Goal: Information Seeking & Learning: Learn about a topic

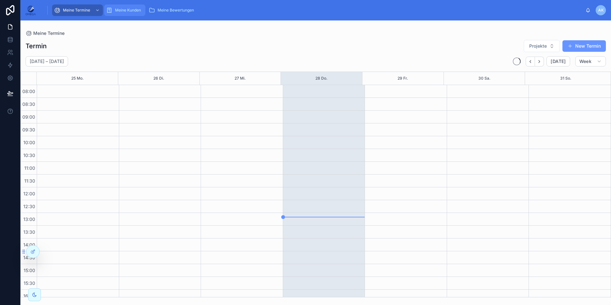
scroll to position [121, 0]
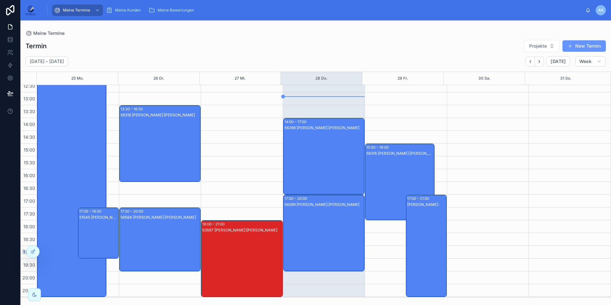
click at [256, 241] on div "53567 [PERSON_NAME]:[PERSON_NAME]" at bounding box center [242, 264] width 80 height 75
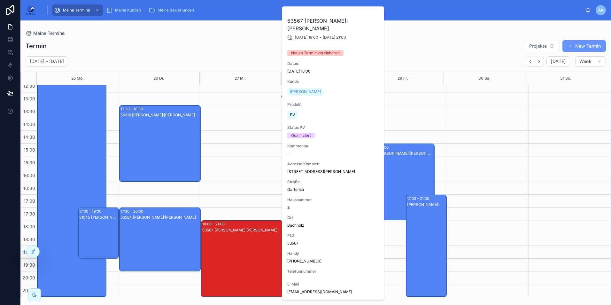
click at [256, 241] on div "53567 [PERSON_NAME]:[PERSON_NAME]" at bounding box center [242, 264] width 80 height 75
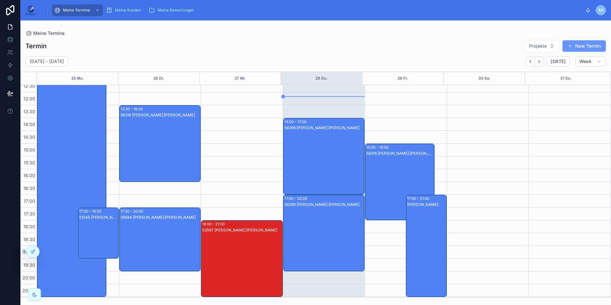
click at [353, 150] on div "56269 [PERSON_NAME]:[PERSON_NAME]" at bounding box center [325, 162] width 80 height 75
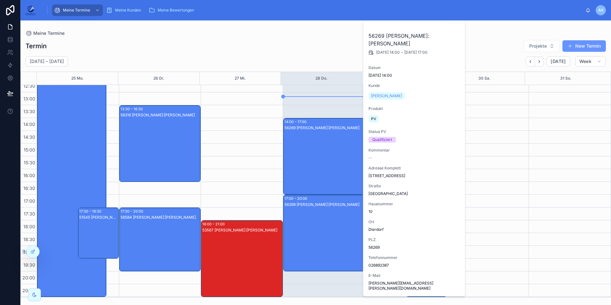
click at [273, 32] on div "Meine Termine" at bounding box center [316, 33] width 581 height 5
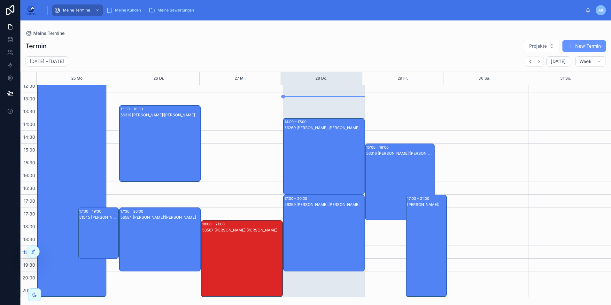
click at [249, 259] on div "53567 Andreas Klee Kunde:Eduard Decker" at bounding box center [242, 264] width 80 height 75
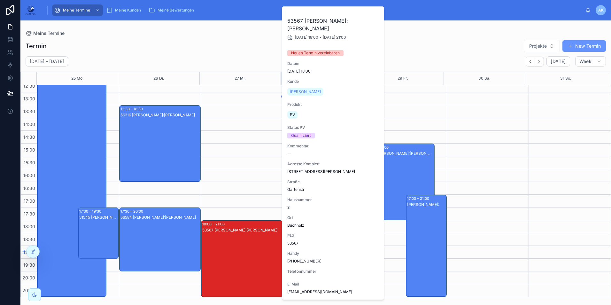
click at [249, 259] on div "53567 Andreas Klee Kunde:Eduard Decker" at bounding box center [242, 264] width 80 height 75
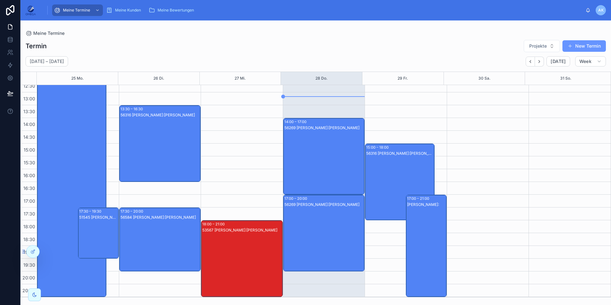
scroll to position [0, 0]
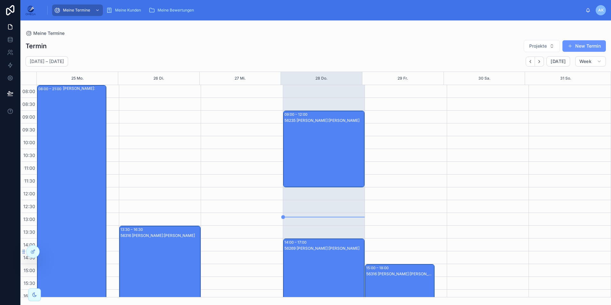
click at [315, 157] on div "56235 [PERSON_NAME]:[PERSON_NAME]" at bounding box center [325, 155] width 80 height 75
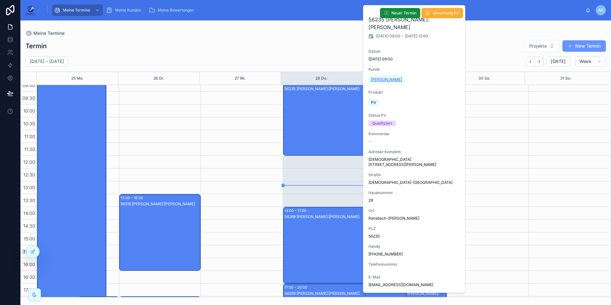
scroll to position [25, 0]
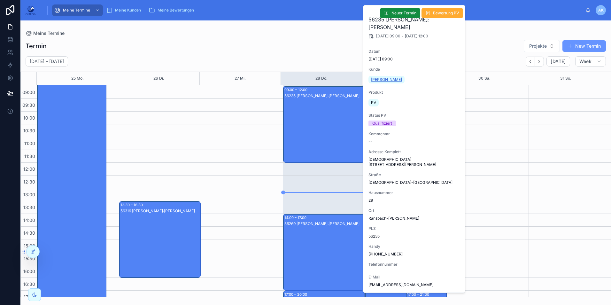
click at [395, 78] on span "Katharina Badenheim" at bounding box center [386, 79] width 31 height 5
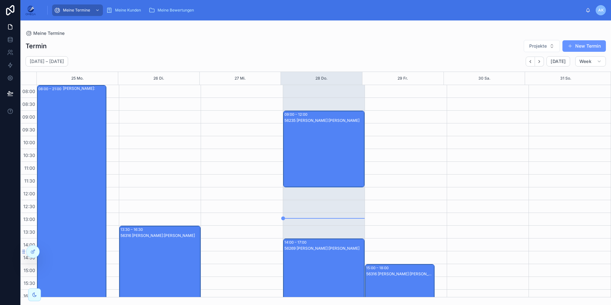
click at [318, 154] on div "56235 [PERSON_NAME]:[PERSON_NAME]" at bounding box center [325, 155] width 80 height 75
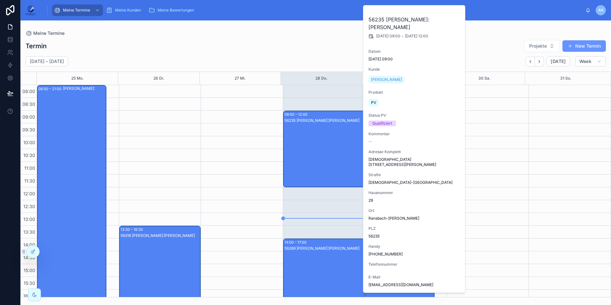
click at [318, 154] on div "56235 [PERSON_NAME]:[PERSON_NAME]" at bounding box center [325, 155] width 80 height 75
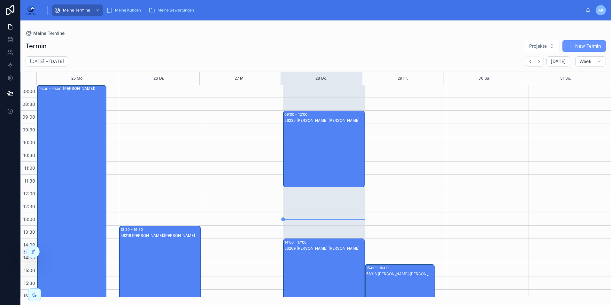
click at [324, 167] on div "56235 [PERSON_NAME]:[PERSON_NAME]" at bounding box center [325, 155] width 80 height 75
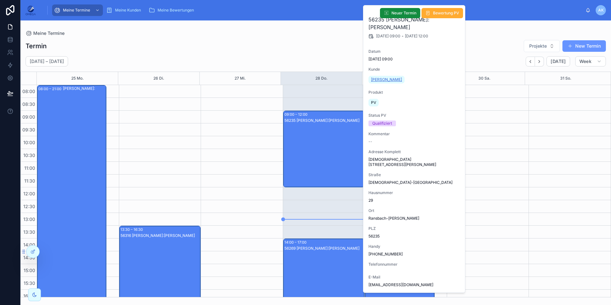
click at [397, 76] on link "Katharina Badenheim" at bounding box center [387, 80] width 36 height 8
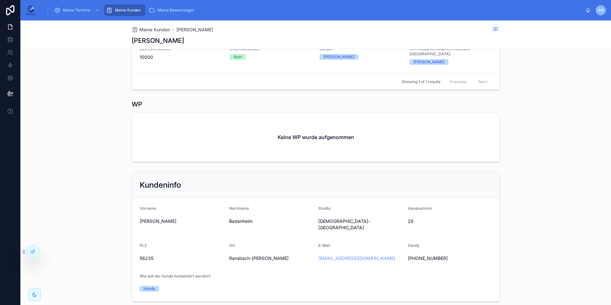
scroll to position [35, 0]
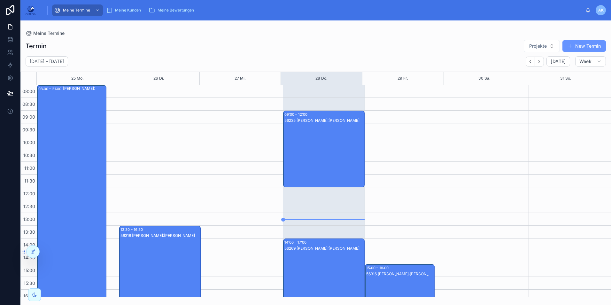
scroll to position [121, 0]
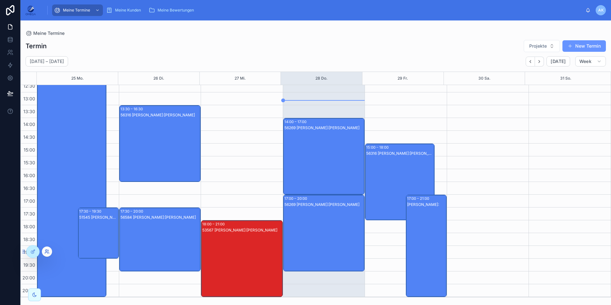
click at [46, 254] on icon at bounding box center [46, 251] width 5 height 5
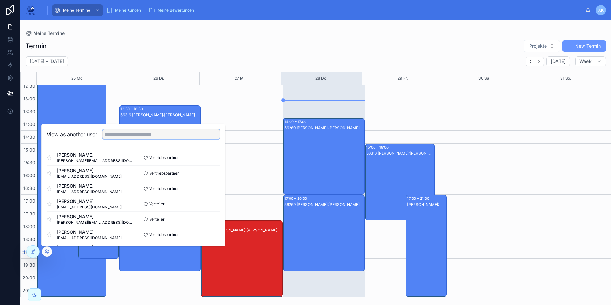
click at [116, 134] on input "text" at bounding box center [161, 134] width 118 height 10
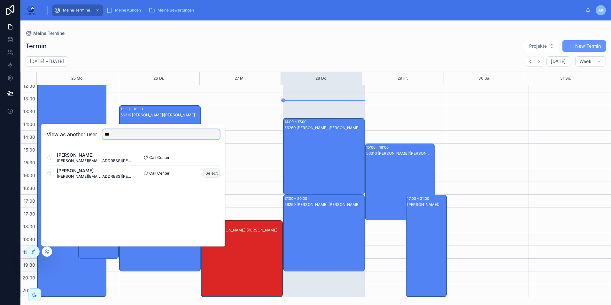
type input "***"
click at [207, 175] on button "Select" at bounding box center [211, 173] width 17 height 9
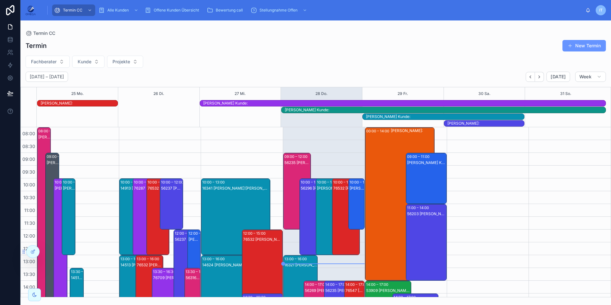
scroll to position [163, 0]
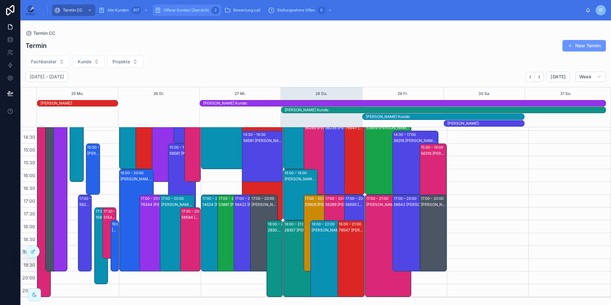
click at [189, 11] on span "Offene Kunden Übersicht" at bounding box center [186, 10] width 45 height 5
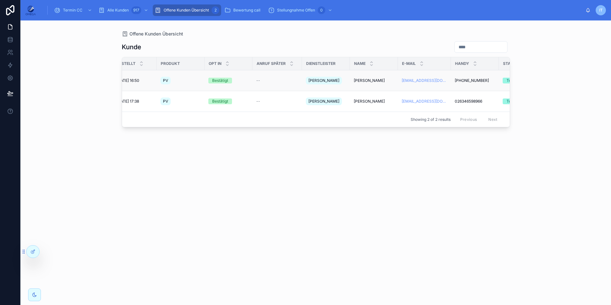
scroll to position [0, 10]
click at [368, 80] on span "[PERSON_NAME]" at bounding box center [373, 80] width 31 height 5
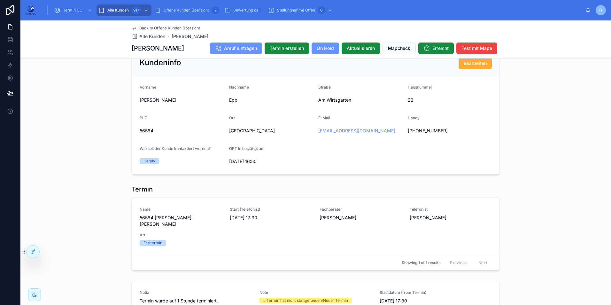
scroll to position [512, 0]
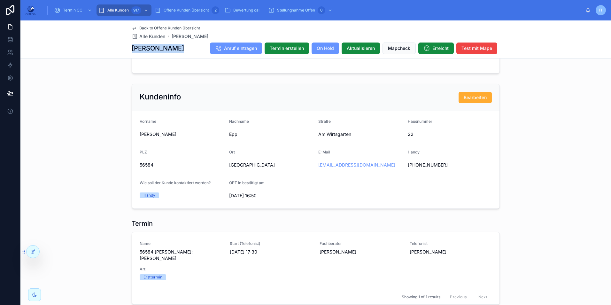
drag, startPoint x: 129, startPoint y: 48, endPoint x: 174, endPoint y: 50, distance: 44.8
click at [174, 50] on div "[PERSON_NAME] Anruf eintragen Termin erstellen On Hold Aktualisieren Mapcheck E…" at bounding box center [316, 48] width 368 height 12
copy h1 "[PERSON_NAME]"
click at [66, 134] on div "Kundeninfo Bearbeiten Vorname [PERSON_NAME] Nachname [GEOGRAPHIC_DATA] [GEOGRAP…" at bounding box center [315, 146] width 591 height 130
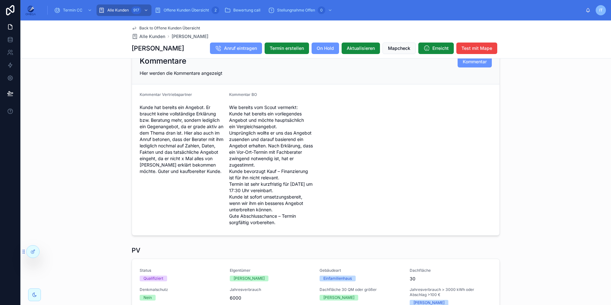
scroll to position [160, 0]
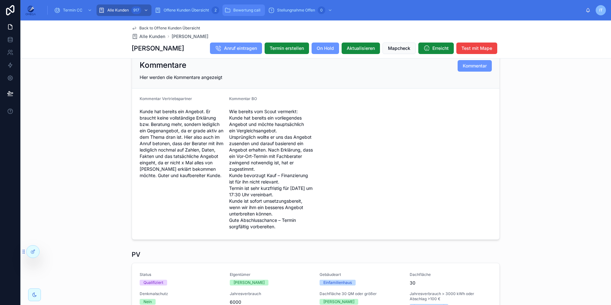
click at [244, 9] on span "Bewertung call" at bounding box center [246, 10] width 27 height 5
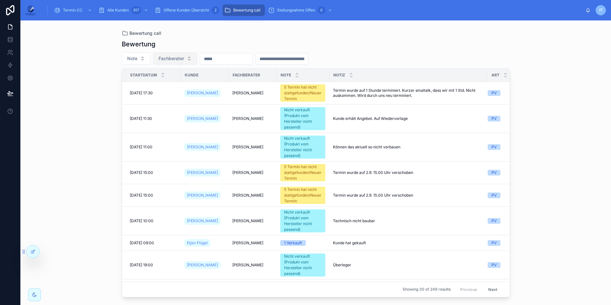
click at [187, 59] on button "Fachberater" at bounding box center [175, 58] width 44 height 12
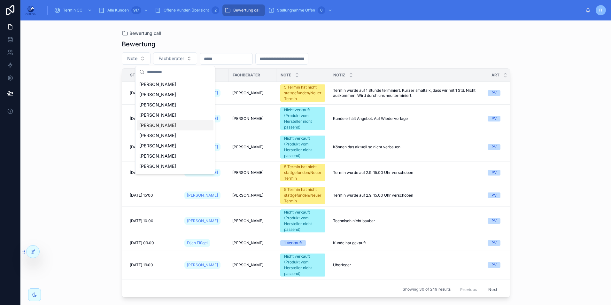
click at [167, 128] on div "[PERSON_NAME]" at bounding box center [175, 125] width 77 height 10
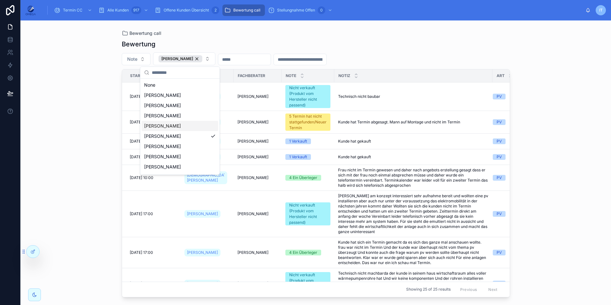
click at [559, 132] on div "Bewertung call Bewertung Note [PERSON_NAME] Startdatum Kunde Fachberater Note N…" at bounding box center [315, 162] width 591 height 285
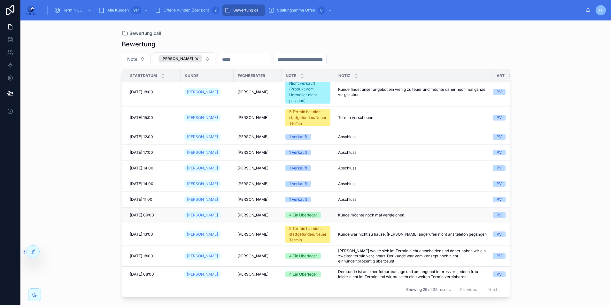
scroll to position [392, 0]
click at [190, 60] on div "[PERSON_NAME]" at bounding box center [181, 58] width 44 height 7
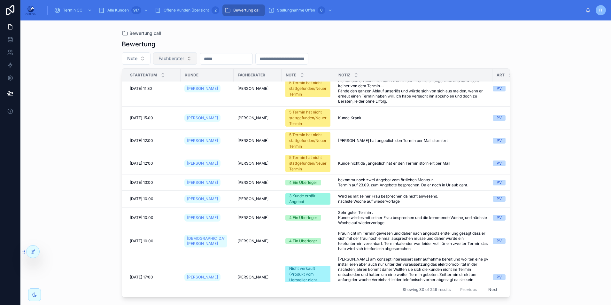
scroll to position [295, 0]
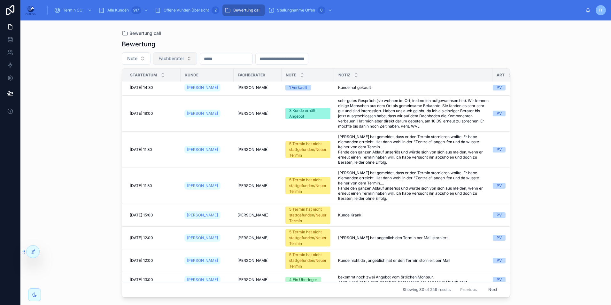
click at [182, 56] on span "Fachberater" at bounding box center [172, 58] width 26 height 6
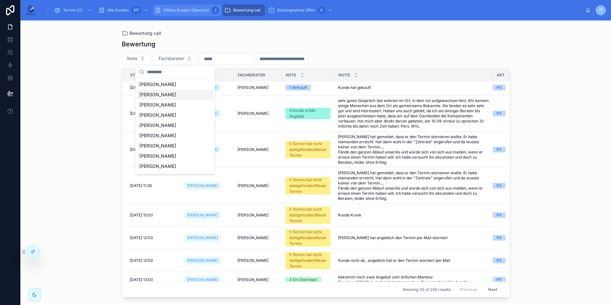
drag, startPoint x: 190, startPoint y: 10, endPoint x: 196, endPoint y: 15, distance: 7.7
click at [190, 10] on span "Offene Kunden Übersicht" at bounding box center [186, 10] width 45 height 5
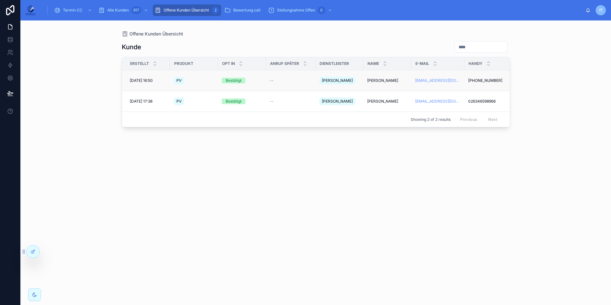
click at [381, 78] on span "[PERSON_NAME]" at bounding box center [382, 80] width 31 height 5
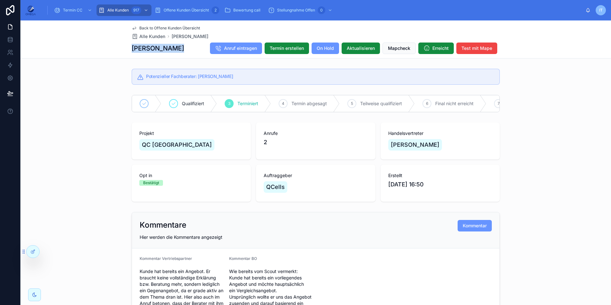
drag, startPoint x: 174, startPoint y: 48, endPoint x: 130, endPoint y: 48, distance: 44.5
click at [132, 48] on div "[PERSON_NAME] Anruf eintragen Termin erstellen On Hold Aktualisieren Mapcheck E…" at bounding box center [316, 48] width 368 height 12
copy h1 "[PERSON_NAME]"
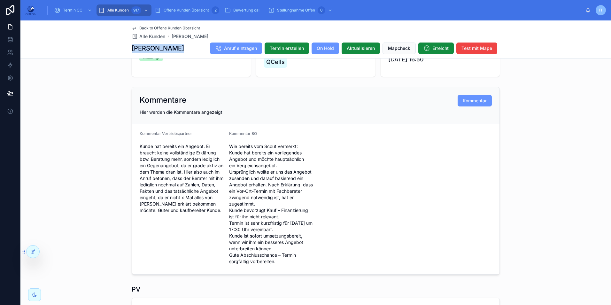
scroll to position [128, 0]
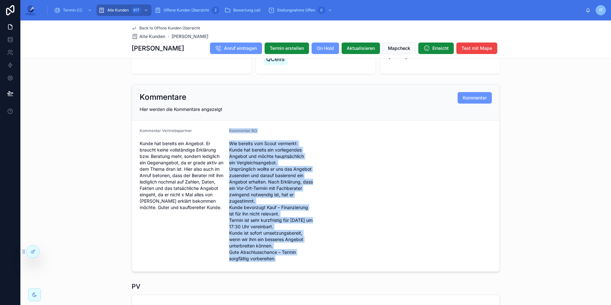
drag, startPoint x: 279, startPoint y: 264, endPoint x: 227, endPoint y: 137, distance: 137.3
click at [229, 137] on div "Kommentar [PERSON_NAME] bereits vom Scout vermerkt: Kunde hat bereits ein vorli…" at bounding box center [271, 196] width 84 height 136
copy div "Kommentar [PERSON_NAME] bereits vom Scout vermerkt: Kunde hat bereits ein vorli…"
click at [333, 166] on form "Kommentar Vertriebspartner Kunde hat bereits ein Angebot. Er braucht keine voll…" at bounding box center [316, 196] width 368 height 151
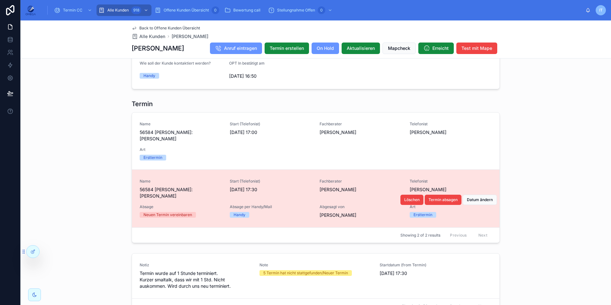
scroll to position [640, 0]
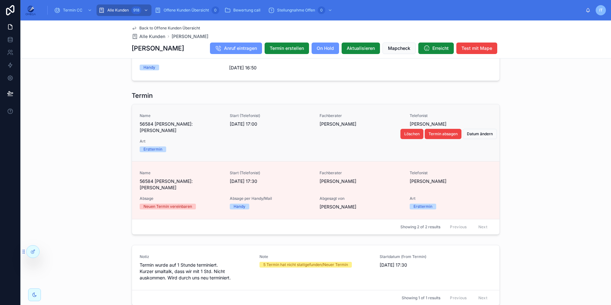
drag, startPoint x: 226, startPoint y: 127, endPoint x: 264, endPoint y: 132, distance: 37.7
click at [264, 132] on div "Name 56584 [PERSON_NAME]:[PERSON_NAME] Start (Telefonist) [DATE] 17:00 Fachbera…" at bounding box center [316, 132] width 352 height 39
copy span "[DATE] 17:00"
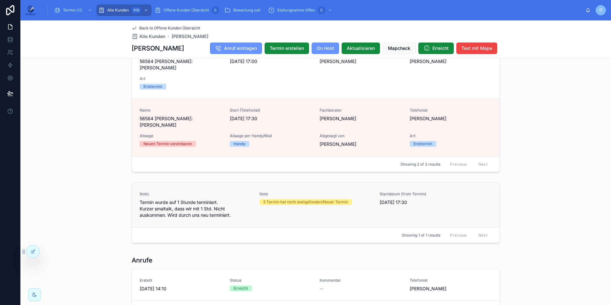
scroll to position [704, 0]
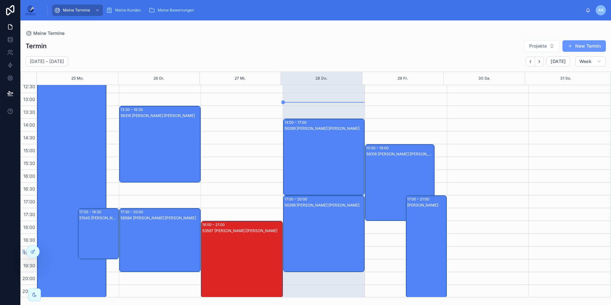
scroll to position [121, 0]
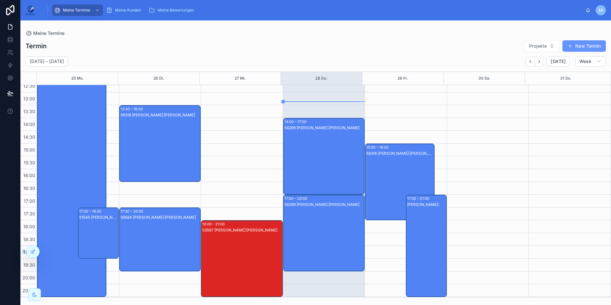
click at [170, 229] on div "56584 [PERSON_NAME]:[PERSON_NAME]" at bounding box center [161, 246] width 80 height 63
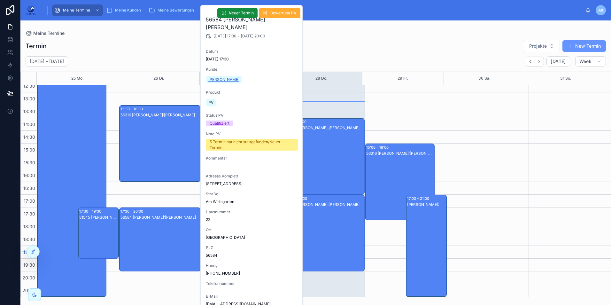
click at [224, 78] on span "Alexander Epp" at bounding box center [224, 79] width 31 height 5
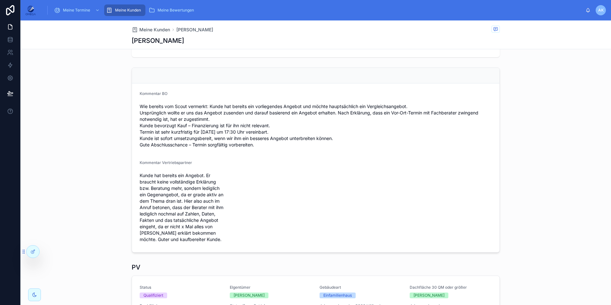
scroll to position [64, 0]
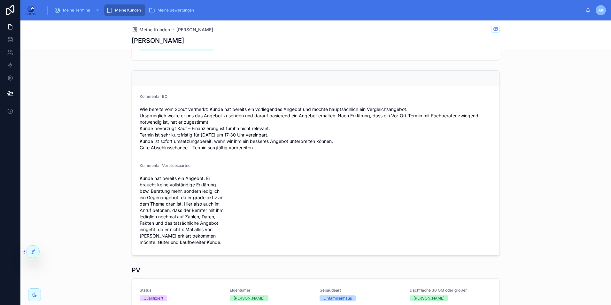
click at [278, 43] on div "Alexander Epp" at bounding box center [316, 40] width 368 height 9
